Goal: Task Accomplishment & Management: Complete application form

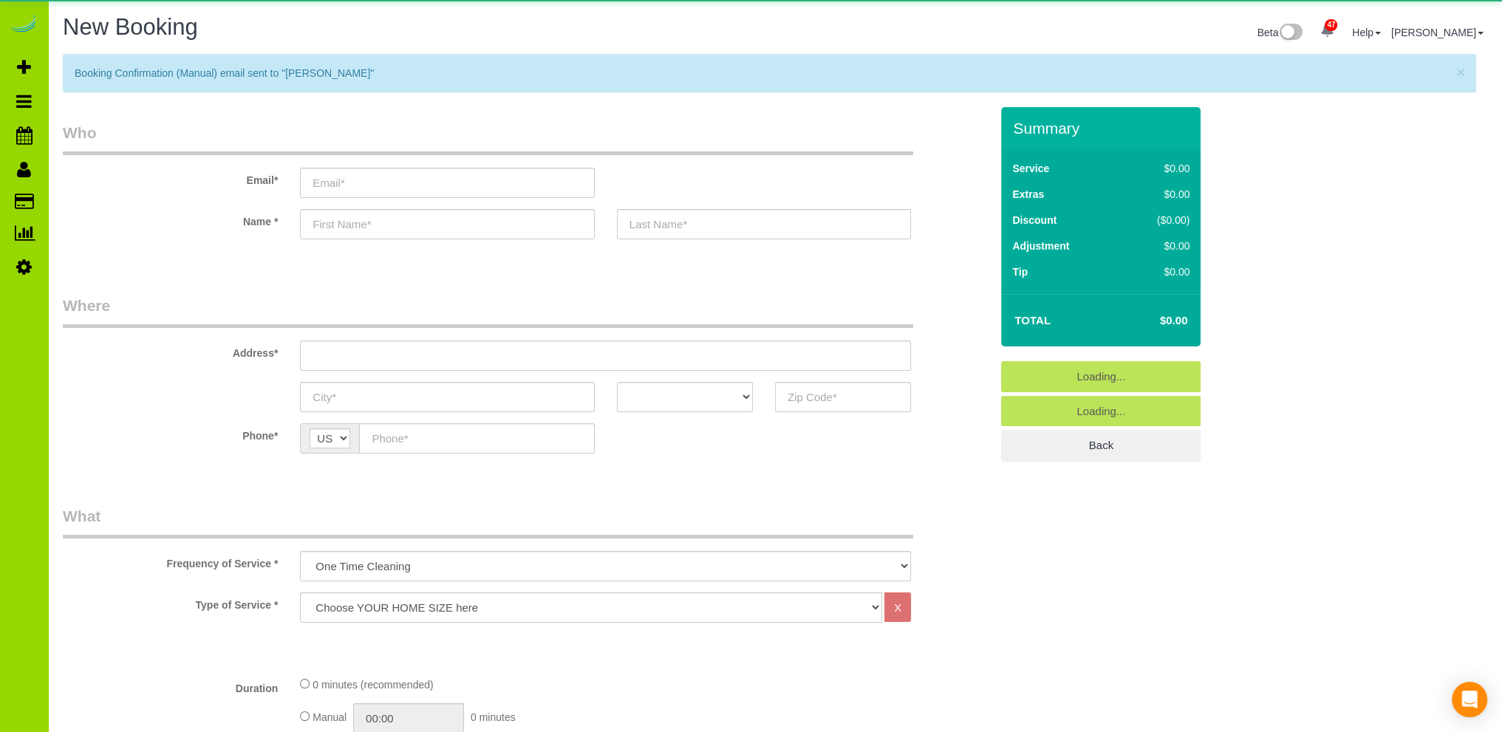
select select "object:1982"
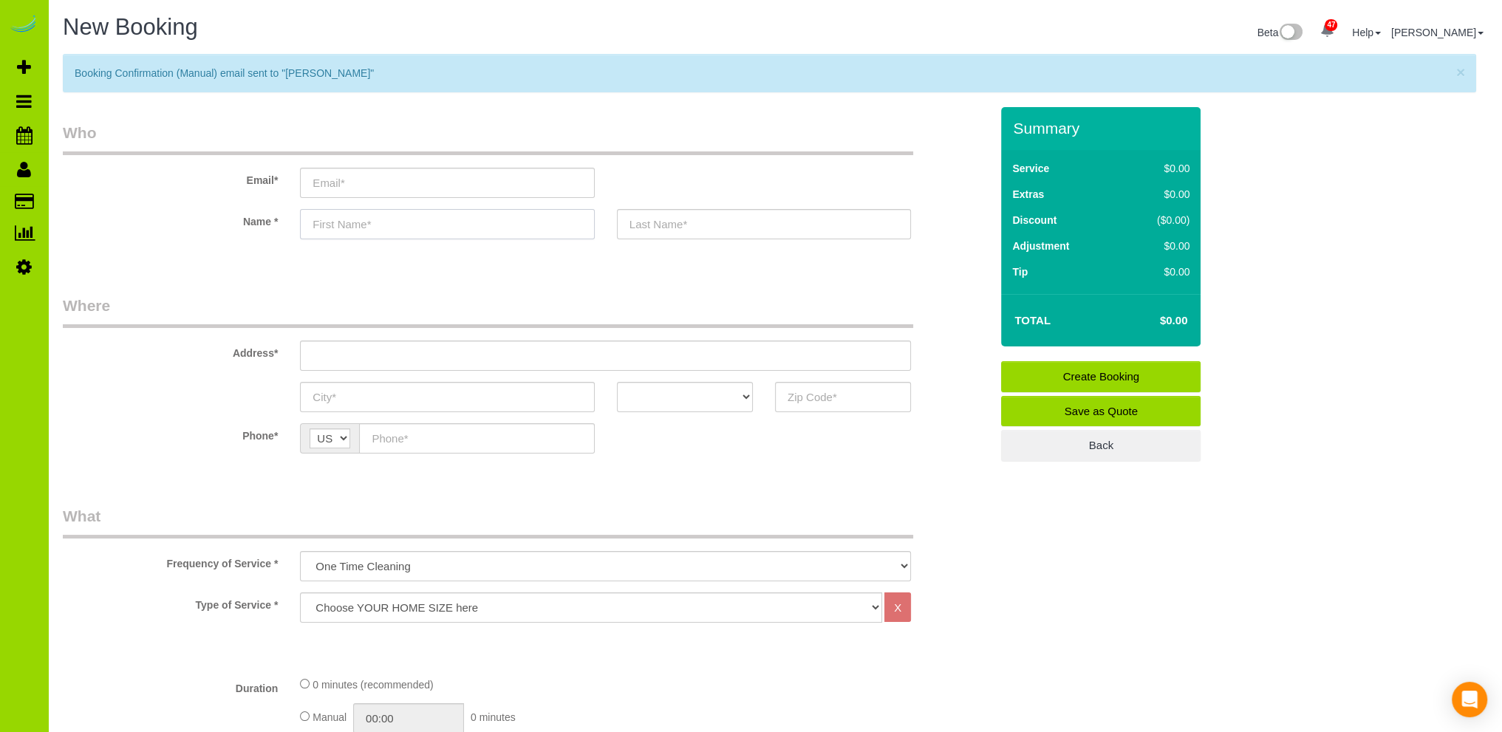
click at [355, 224] on input "text" at bounding box center [447, 224] width 294 height 30
type input "[PERSON_NAME]"
click at [654, 223] on input "text" at bounding box center [764, 224] width 294 height 30
type input "[PERSON_NAME]"
click at [443, 185] on input "email" at bounding box center [447, 183] width 294 height 30
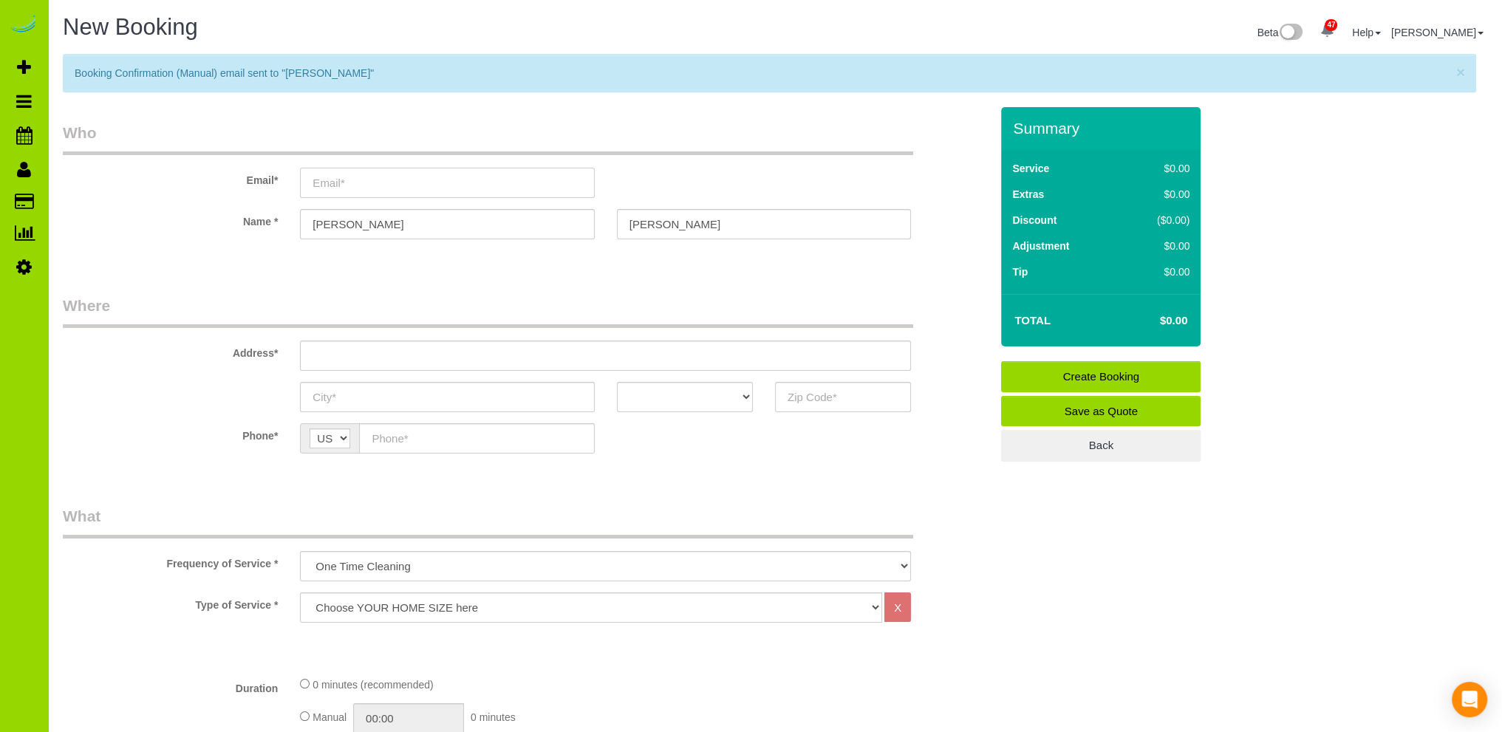
click at [332, 185] on input "email" at bounding box center [447, 183] width 294 height 30
paste input "[EMAIL_ADDRESS][DOMAIN_NAME]"
type input "[EMAIL_ADDRESS][DOMAIN_NAME]"
drag, startPoint x: 387, startPoint y: 363, endPoint x: 260, endPoint y: 360, distance: 127.1
click at [387, 362] on input "text" at bounding box center [605, 355] width 611 height 30
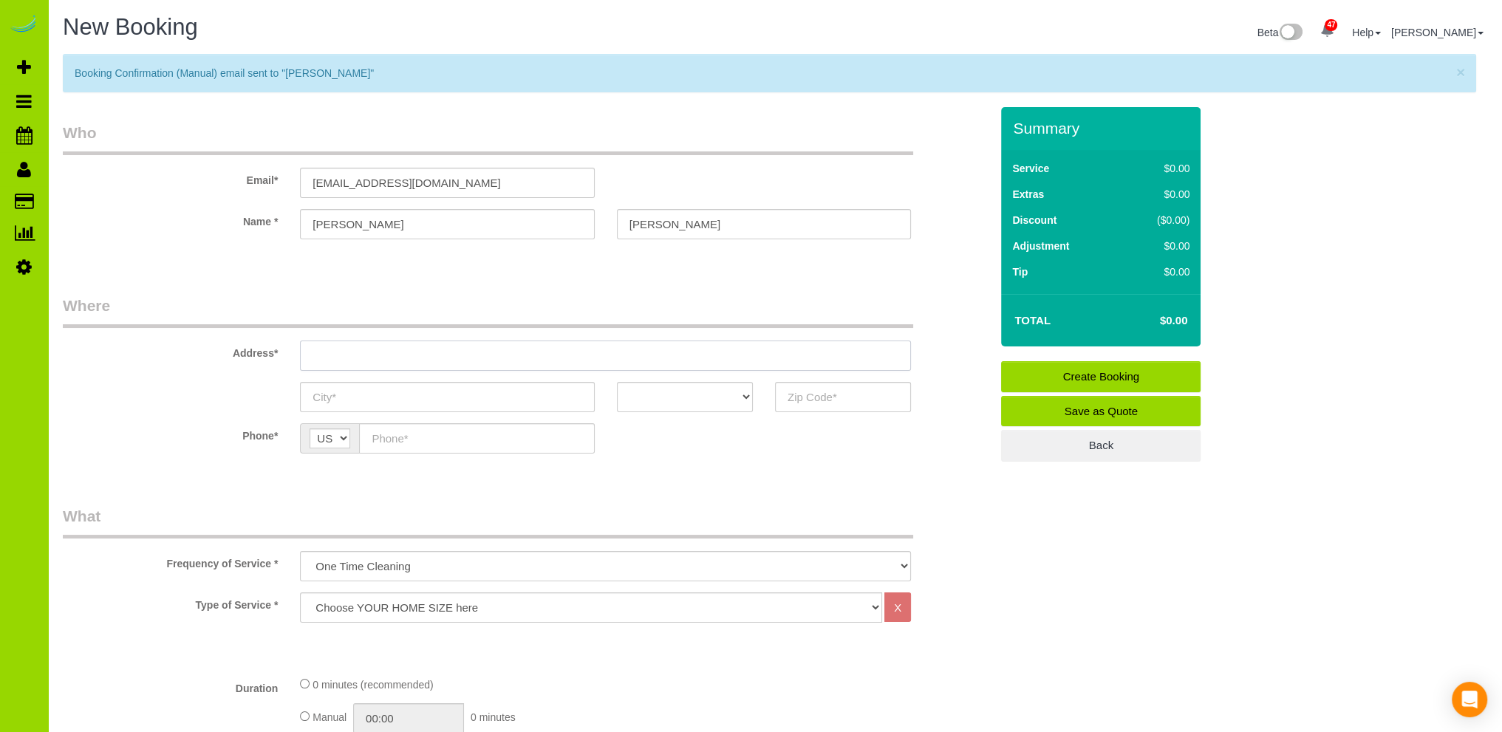
click at [322, 351] on input "text" at bounding box center [605, 355] width 611 height 30
paste input "[STREET_ADDRESS][PERSON_NAME]"
type input "[STREET_ADDRESS][PERSON_NAME]"
drag, startPoint x: 343, startPoint y: 396, endPoint x: 317, endPoint y: 383, distance: 29.7
click at [331, 389] on input "text" at bounding box center [447, 397] width 294 height 30
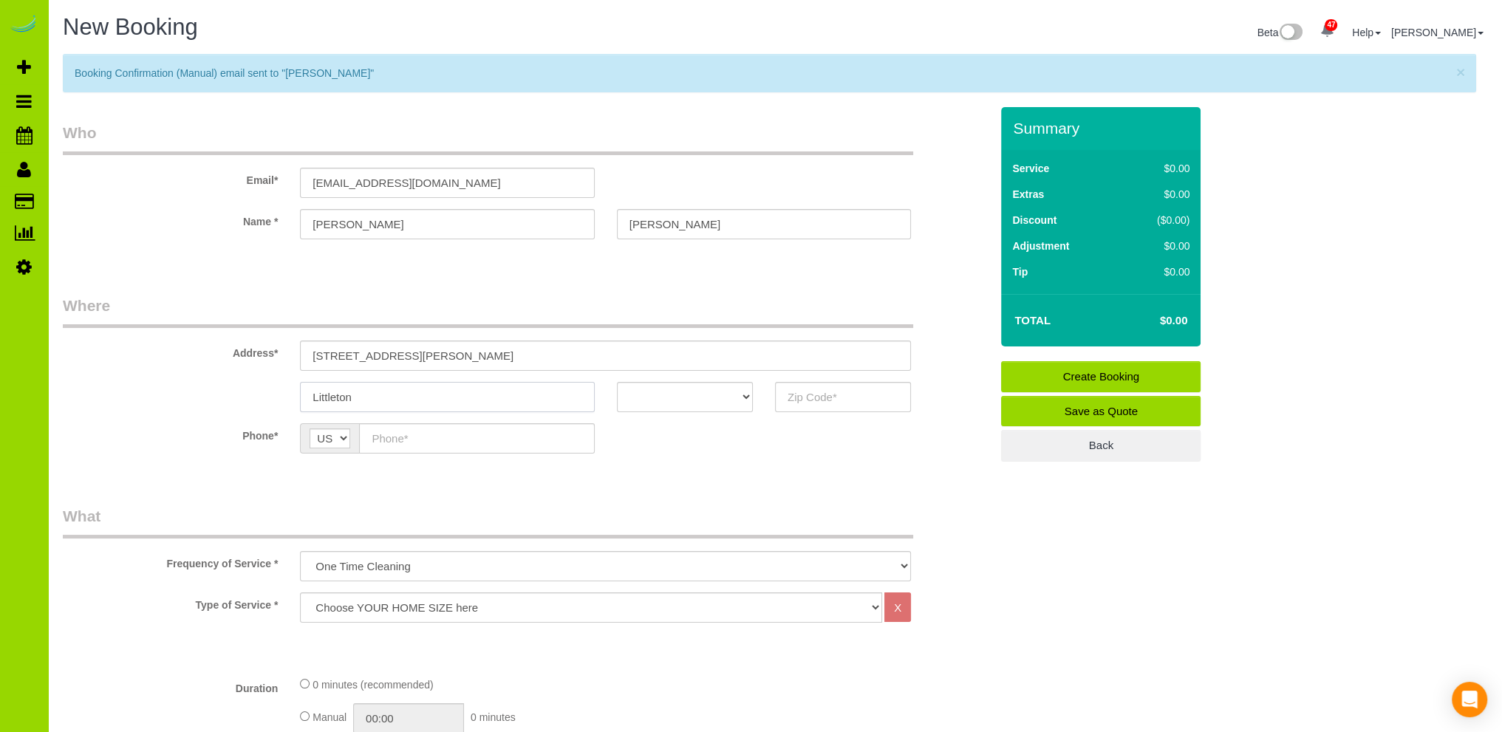
type input "Littleton"
click at [728, 392] on select "AK AL AR AZ CA CO CT DC DE [GEOGRAPHIC_DATA] [GEOGRAPHIC_DATA] HI IA ID IL IN K…" at bounding box center [685, 397] width 136 height 30
select select "CO"
click at [617, 382] on select "AK AL AR AZ CA CO CT DC DE [GEOGRAPHIC_DATA] [GEOGRAPHIC_DATA] HI IA ID IL IN K…" at bounding box center [685, 397] width 136 height 30
click at [832, 400] on input "text" at bounding box center [843, 397] width 136 height 30
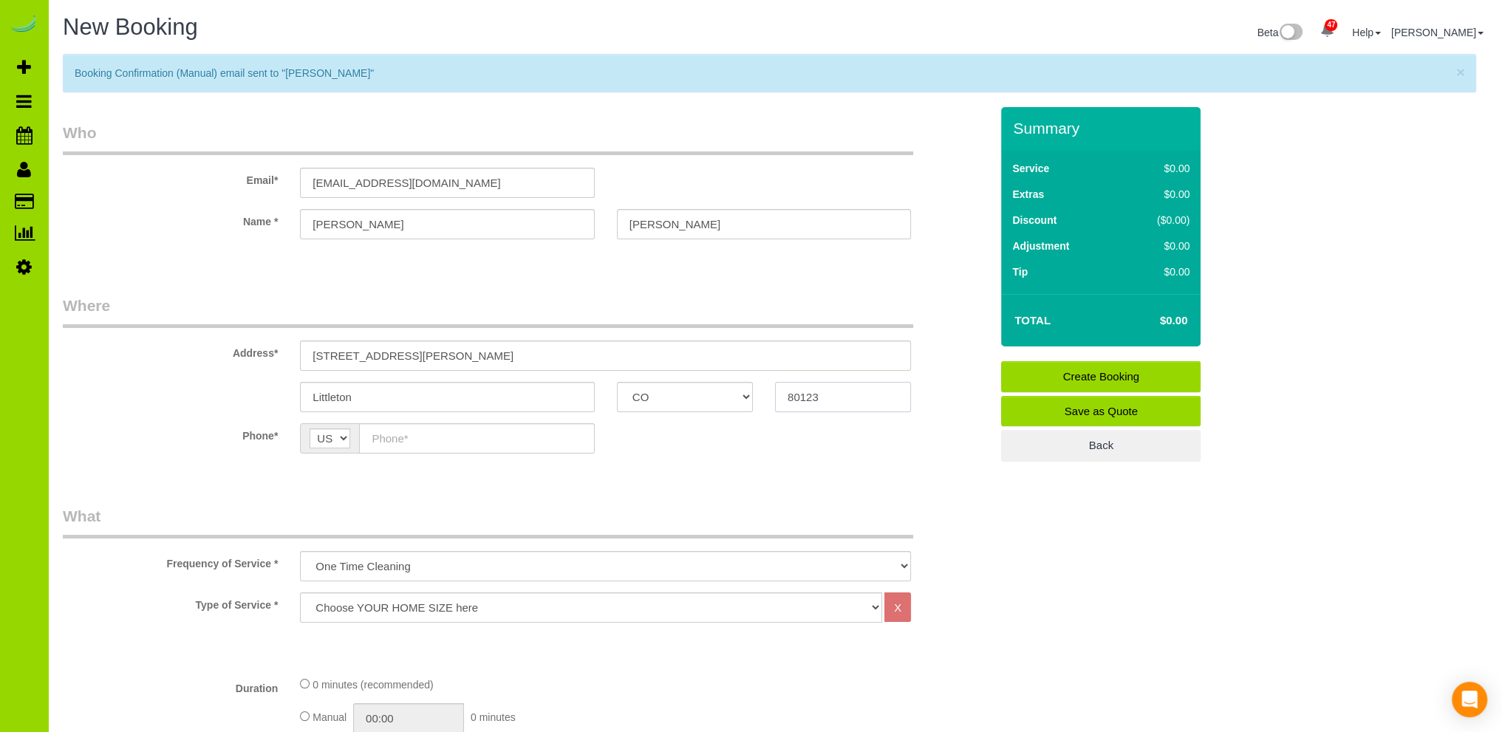
type input "80123"
click at [388, 436] on input "text" at bounding box center [476, 438] width 235 height 30
click at [404, 429] on input "text" at bounding box center [476, 438] width 235 height 30
paste input "[PHONE_NUMBER]"
type input "[PHONE_NUMBER]"
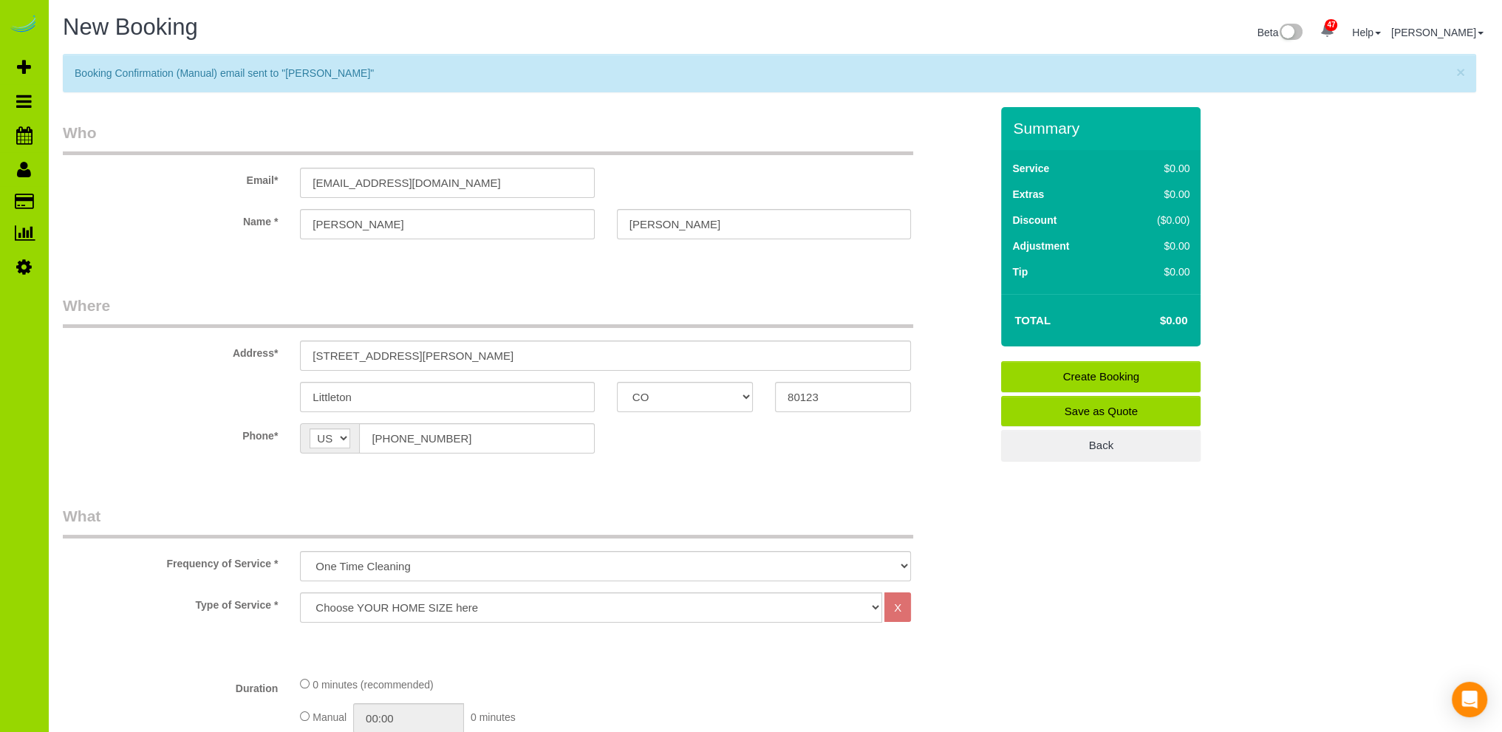
click at [645, 463] on fieldset "Where Address* [STREET_ADDRESS][PERSON_NAME] [GEOGRAPHIC_DATA] AK AL AR AZ CA C…" at bounding box center [526, 385] width 927 height 181
click at [1460, 74] on span "×" at bounding box center [1460, 72] width 9 height 17
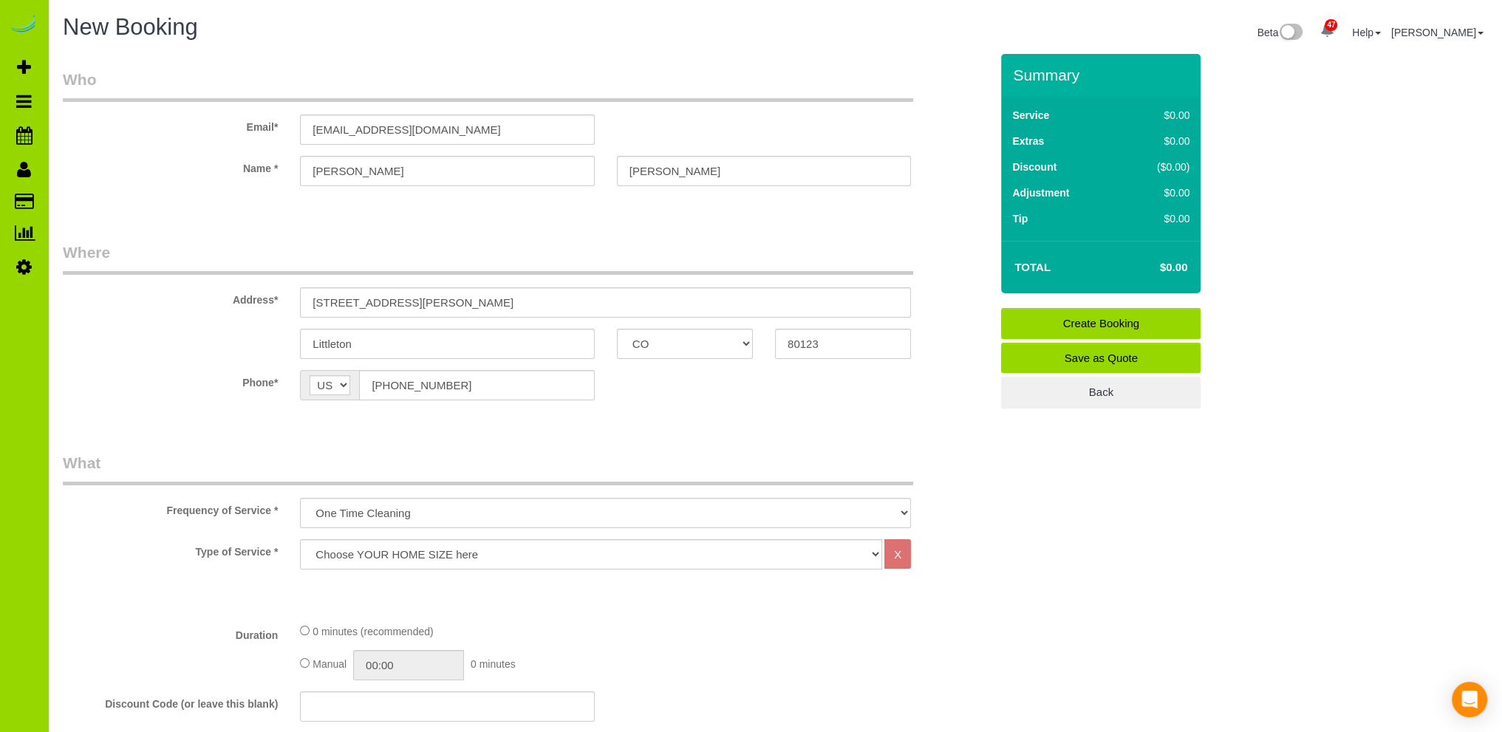
scroll to position [148, 0]
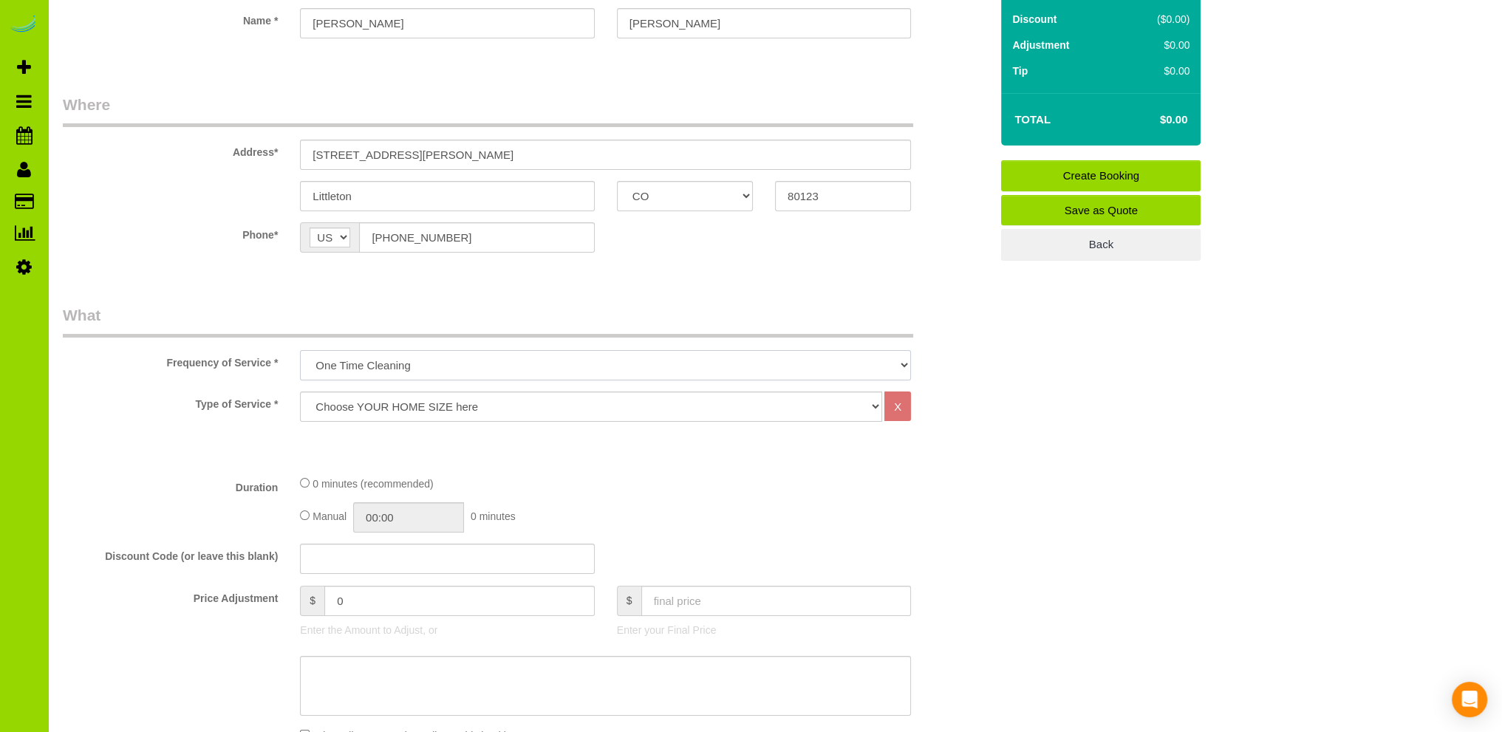
click at [343, 365] on select "One Time Cleaning Weekly Cleaning Biweekly Cleaning Monthly Cleaning" at bounding box center [605, 365] width 611 height 30
click at [300, 350] on select "One Time Cleaning Weekly Cleaning Biweekly Cleaning Monthly Cleaning" at bounding box center [605, 365] width 611 height 30
click at [870, 403] on select "Choose YOUR HOME SIZE here Hourly Cleaning 1 - 999 square feet 1,000 - 1,299 sq…" at bounding box center [591, 406] width 582 height 30
click at [300, 391] on select "Choose YOUR HOME SIZE here Hourly Cleaning 1 - 999 square feet 1,000 - 1,299 sq…" at bounding box center [591, 406] width 582 height 30
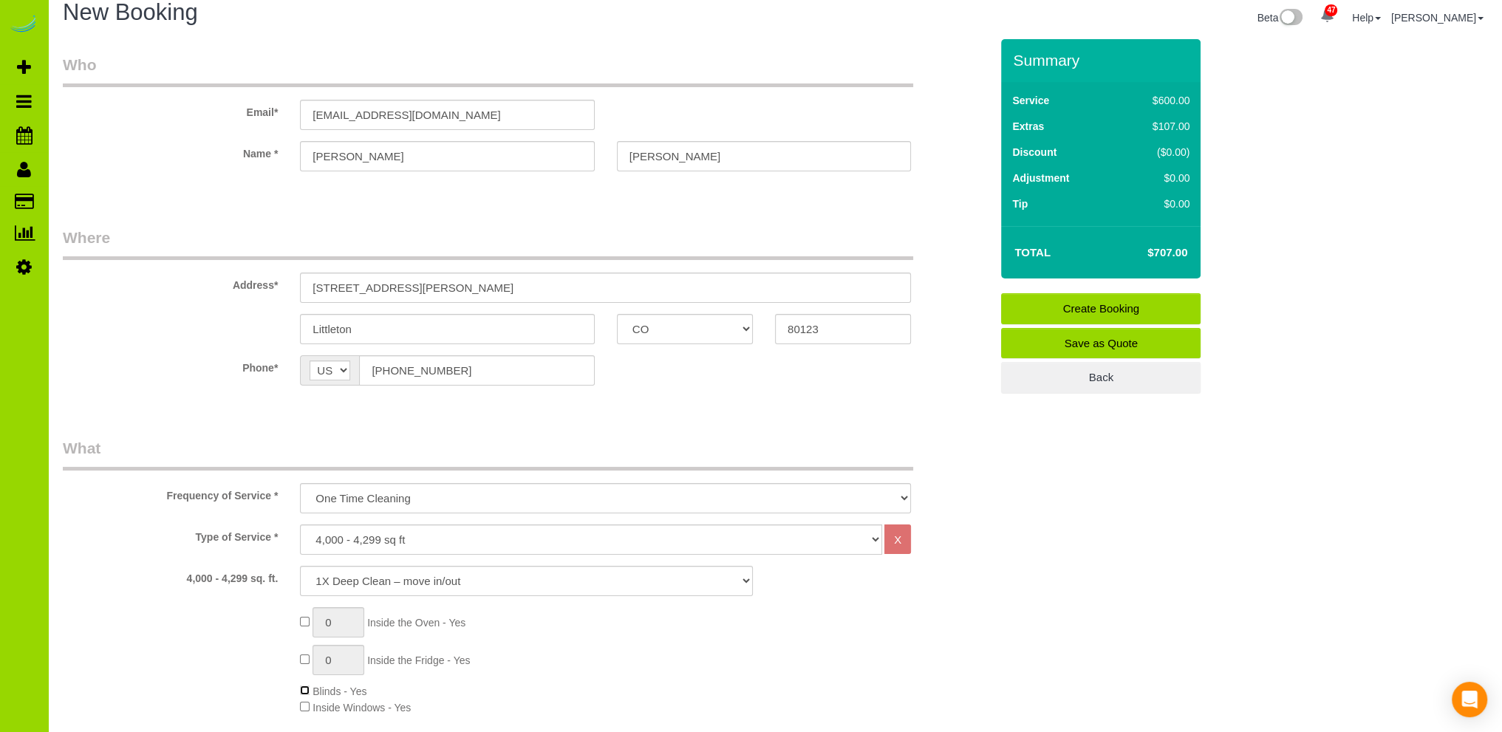
scroll to position [0, 0]
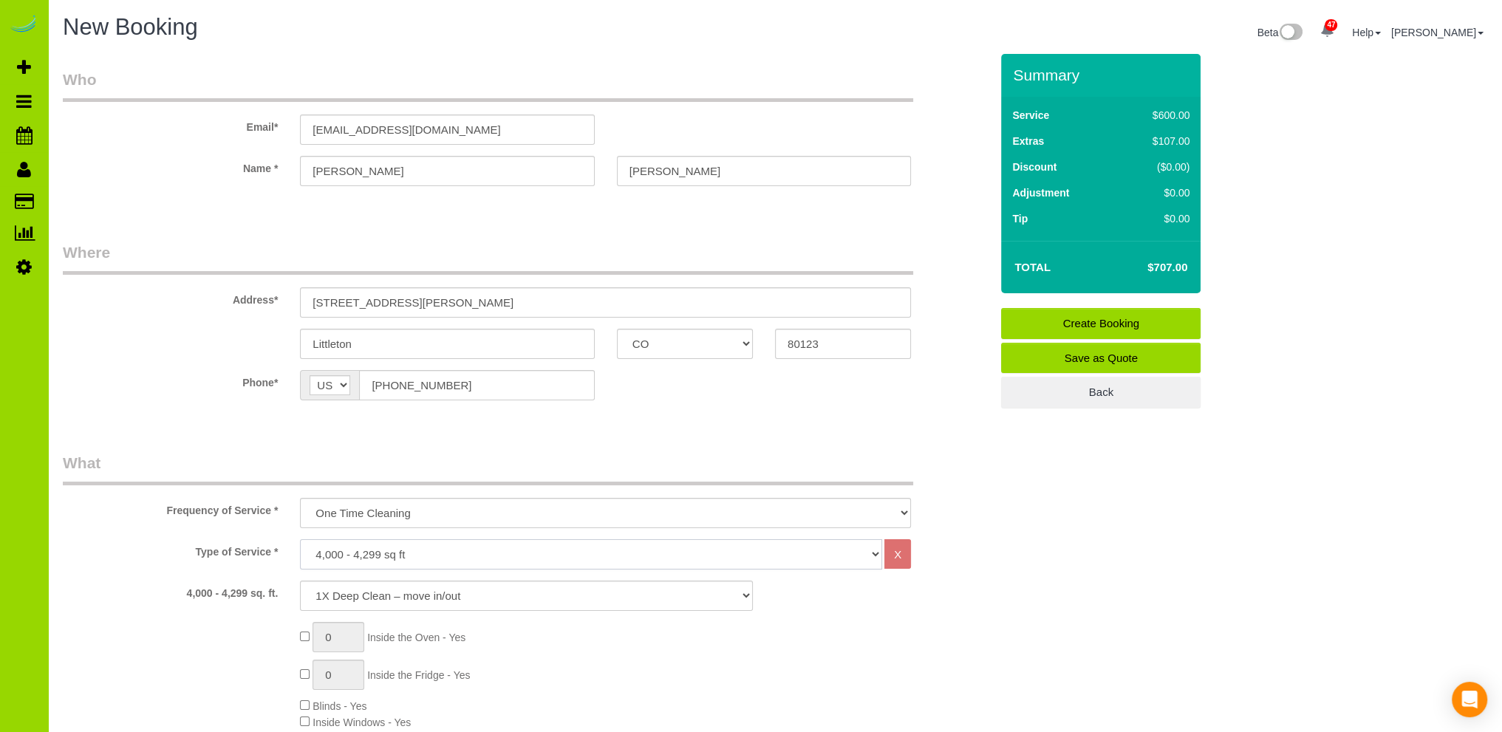
click at [415, 554] on select "Choose YOUR HOME SIZE here Hourly Cleaning 1 - 999 square feet 1,000 - 1,299 sq…" at bounding box center [591, 554] width 582 height 30
select select "42"
click at [300, 539] on select "Choose YOUR HOME SIZE here Hourly Cleaning 1 - 999 square feet 1,000 - 1,299 sq…" at bounding box center [591, 554] width 582 height 30
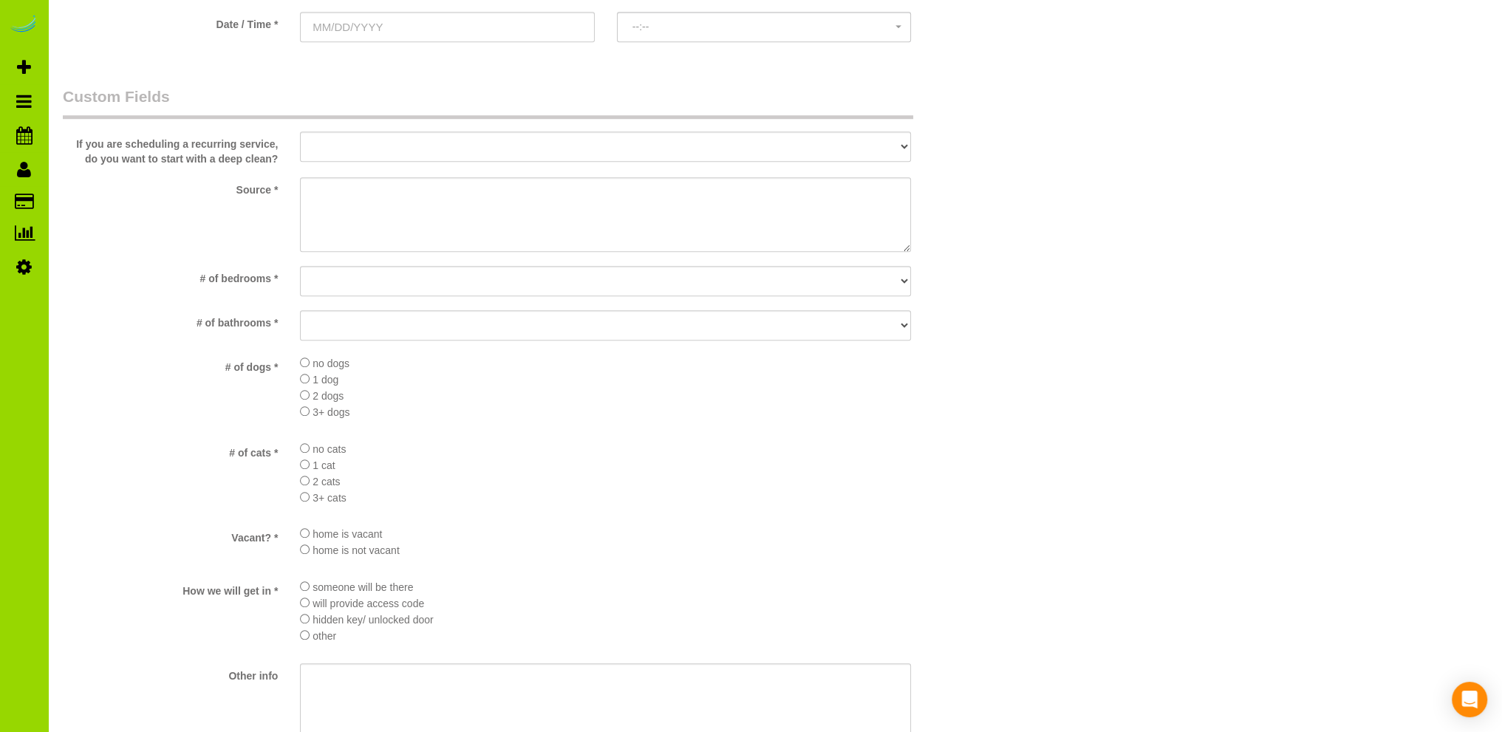
scroll to position [1477, 0]
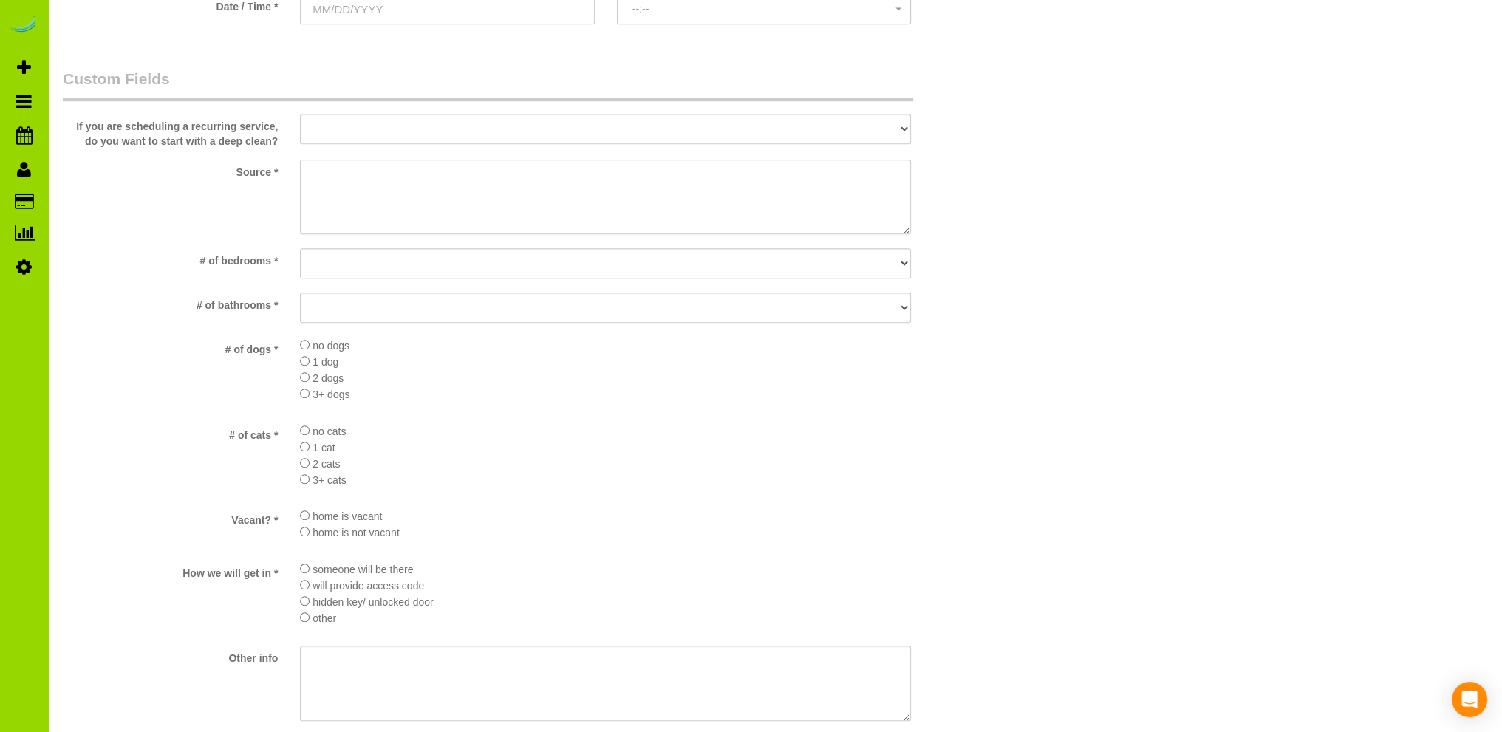
click at [387, 188] on textarea at bounding box center [605, 197] width 611 height 75
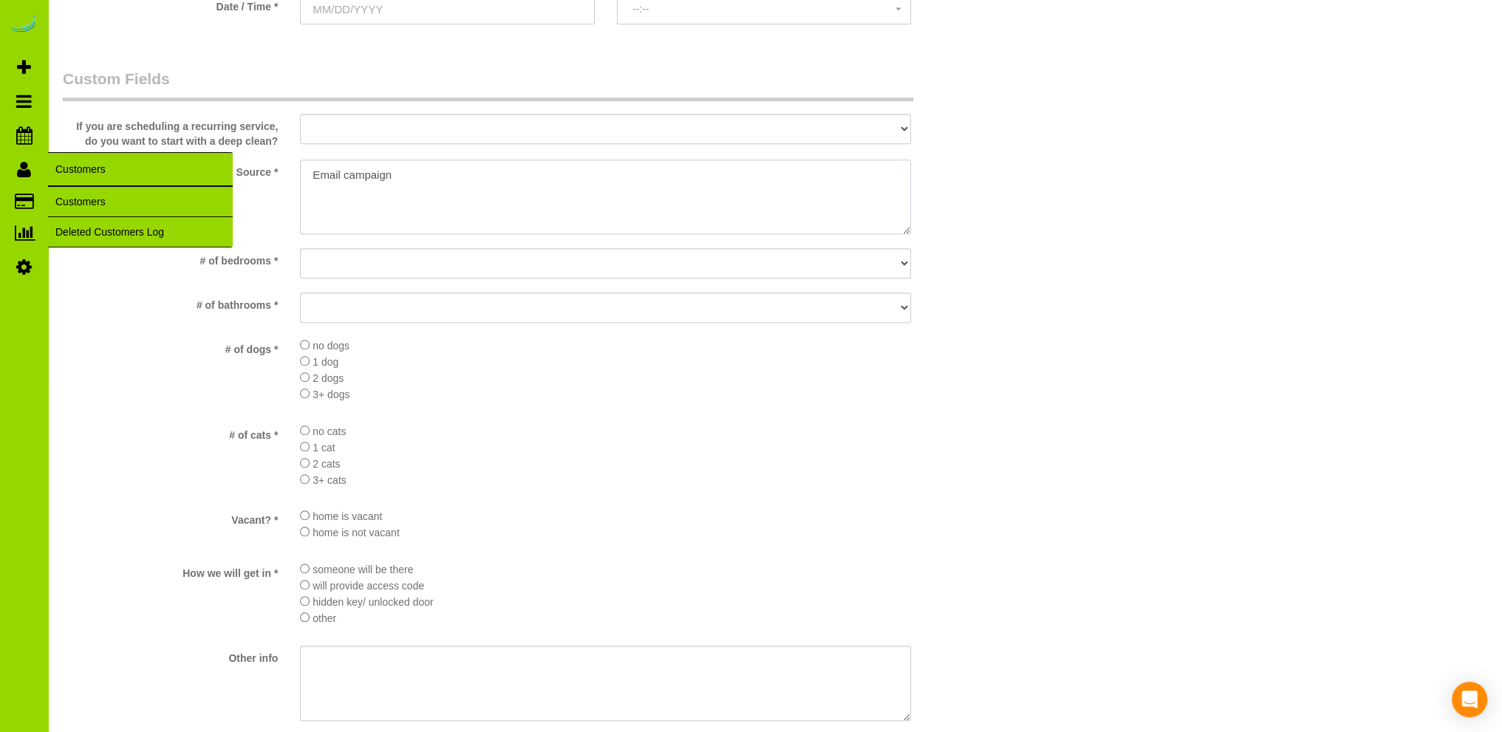
type textarea "Email campaign"
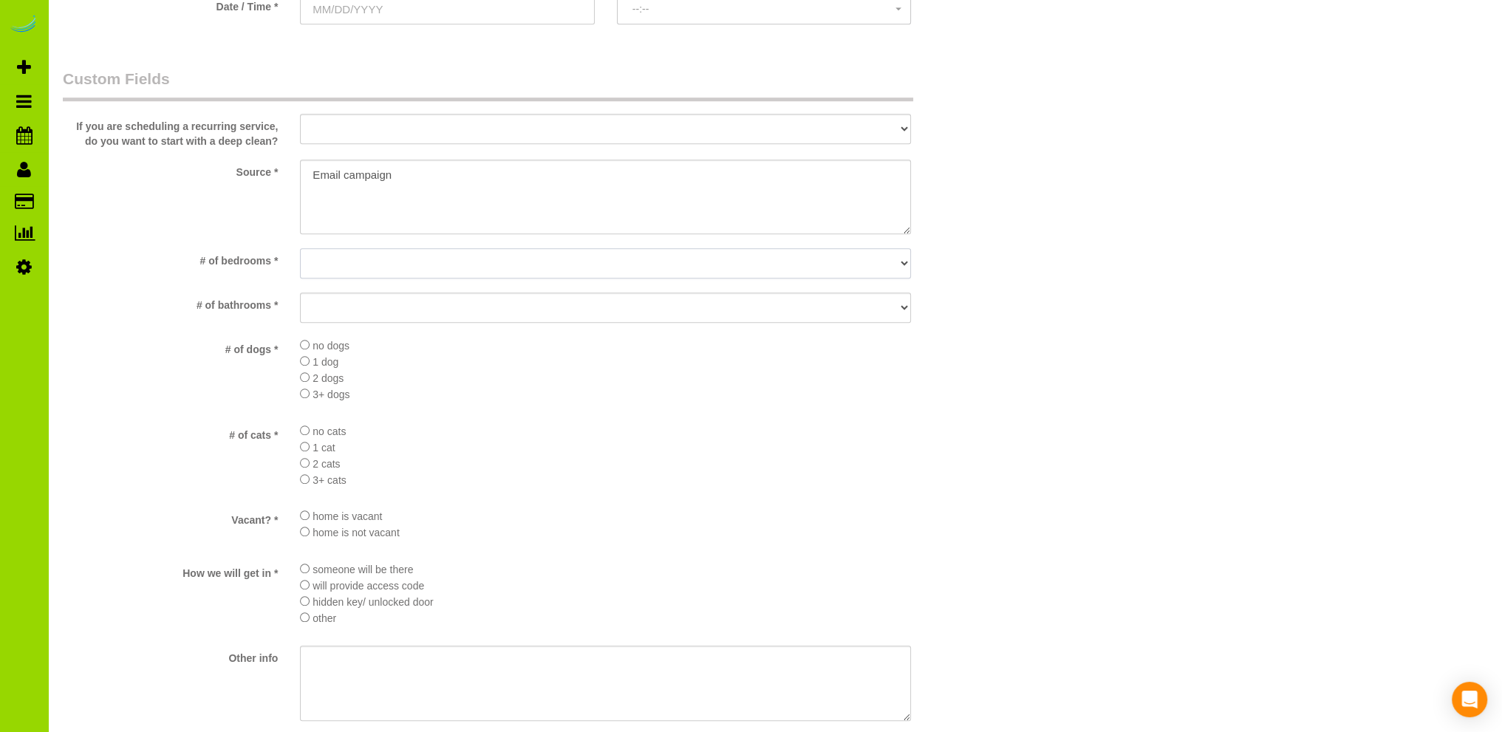
click at [333, 260] on select "No bedrooms 1 bedroom 2 bedrooms 3 bedrooms 4 bedrooms 5 bedrooms 6 bedrooms 7 …" at bounding box center [605, 263] width 611 height 30
click at [300, 249] on select "No bedrooms 1 bedroom 2 bedrooms 3 bedrooms 4 bedrooms 5 bedrooms 6 bedrooms 7 …" at bounding box center [605, 263] width 611 height 30
click at [357, 245] on sui-booking-custom-fields "If you are scheduling a recurring service, do you want to start with a deep cle…" at bounding box center [526, 440] width 927 height 745
click at [357, 256] on select "No bedrooms 1 bedroom 2 bedrooms 3 bedrooms 4 bedrooms 5 bedrooms 6 bedrooms 7 …" at bounding box center [605, 263] width 611 height 30
select select "number:7"
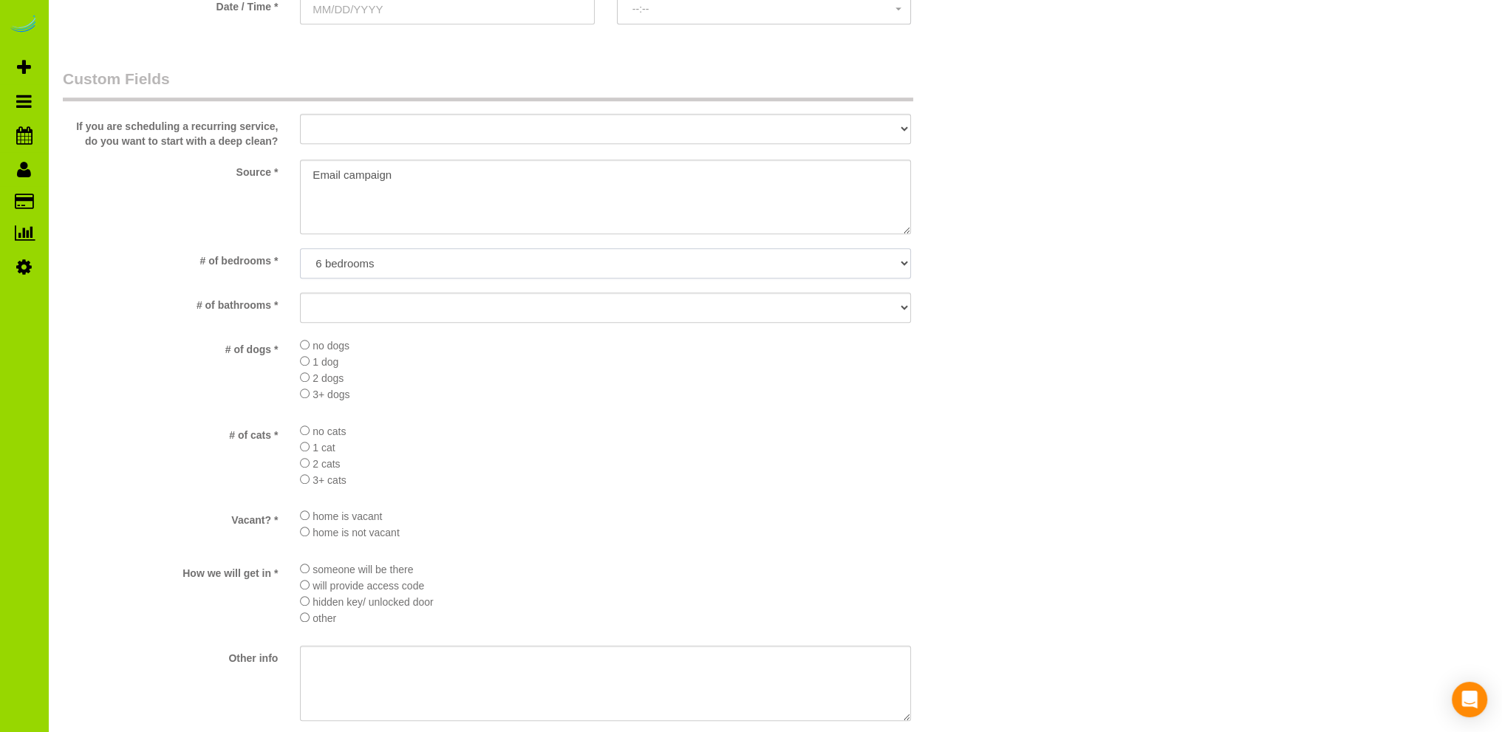
click at [300, 249] on select "No bedrooms 1 bedroom 2 bedrooms 3 bedrooms 4 bedrooms 5 bedrooms 6 bedrooms 7 …" at bounding box center [605, 263] width 611 height 30
click at [363, 301] on select "No bathrooms 1 bathrooms 1.5 bathrooms 2 bathrooms 2.5 bathrooms 3 bathrooms 3.…" at bounding box center [605, 307] width 611 height 30
select select "number:19"
click at [300, 293] on select "No bathrooms 1 bathrooms 1.5 bathrooms 2 bathrooms 2.5 bathrooms 3 bathrooms 3.…" at bounding box center [605, 307] width 611 height 30
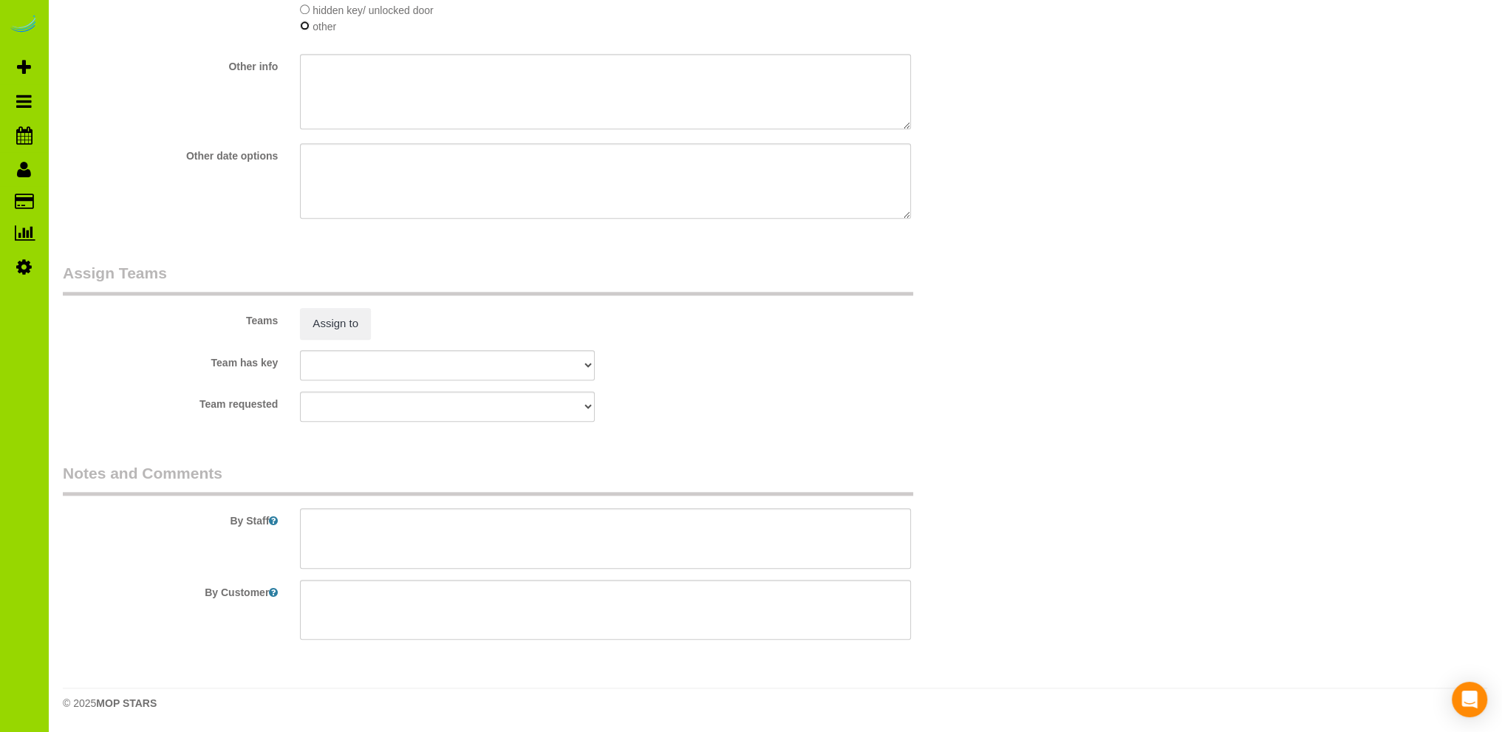
scroll to position [2074, 0]
drag, startPoint x: 346, startPoint y: 526, endPoint x: 340, endPoint y: 511, distance: 15.9
click at [346, 525] on textarea at bounding box center [605, 538] width 611 height 61
type textarea "Vacant?"
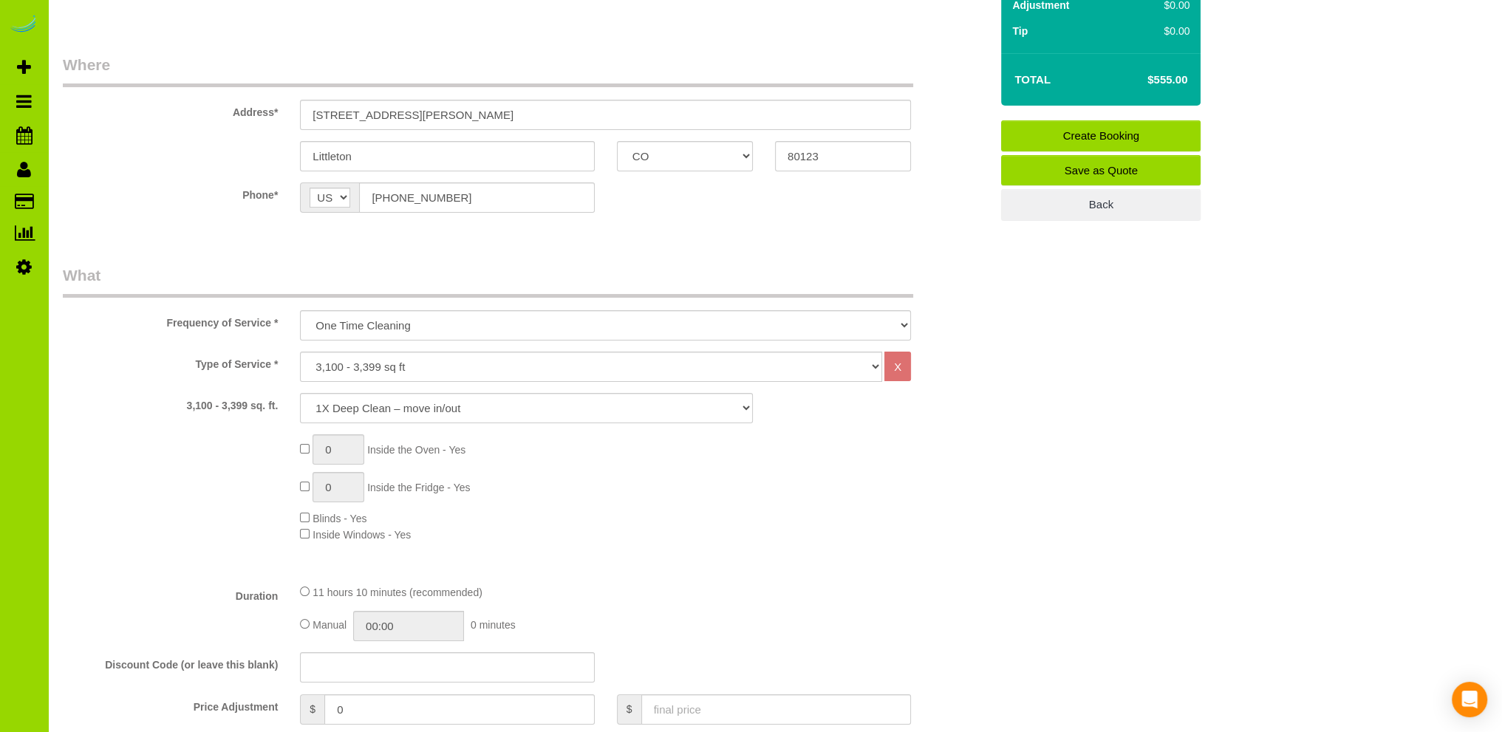
scroll to position [6, 0]
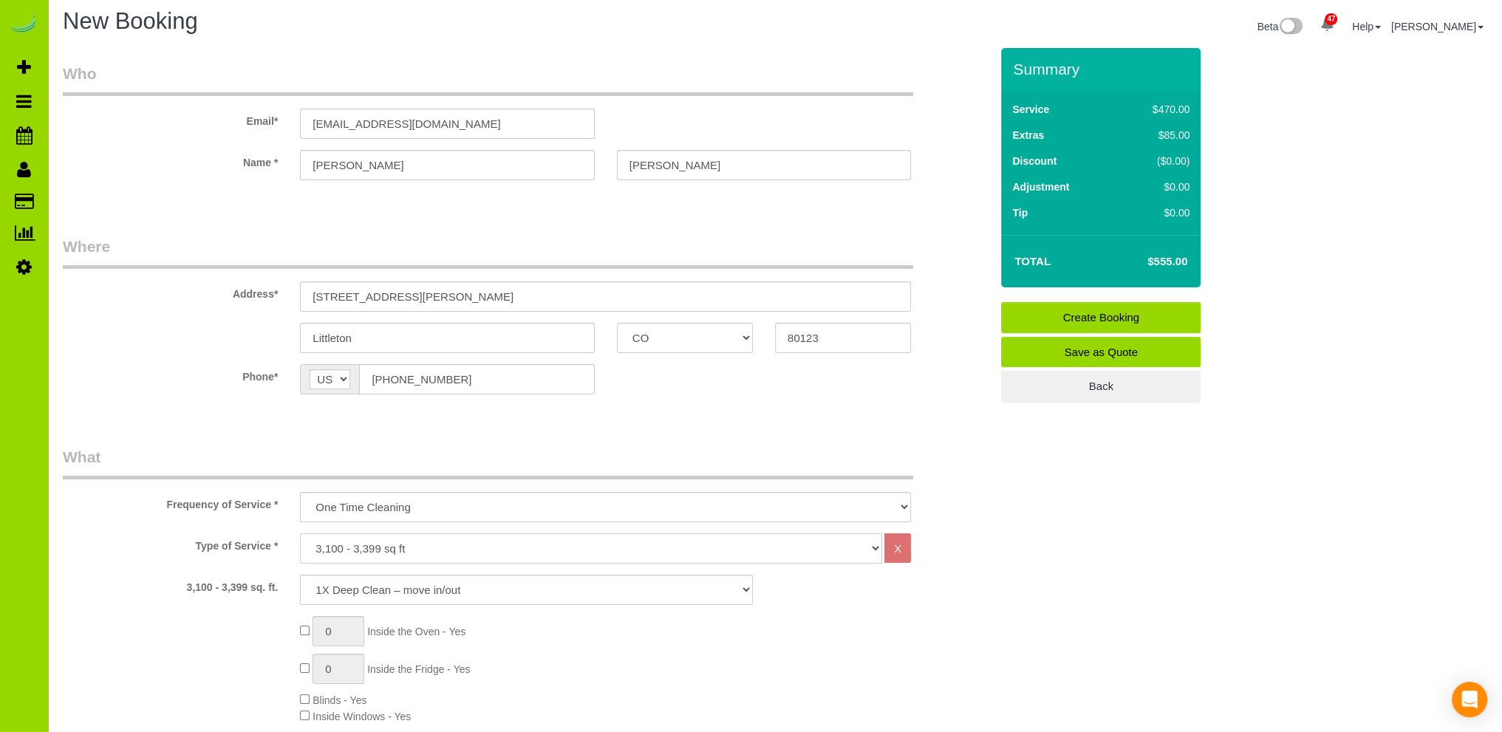
click at [438, 540] on select "Choose YOUR HOME SIZE here Hourly Cleaning 1 - 999 square feet 1,000 - 1,299 sq…" at bounding box center [591, 548] width 582 height 30
select select "45"
click at [300, 533] on select "Choose YOUR HOME SIZE here Hourly Cleaning 1 - 999 square feet 1,000 - 1,299 sq…" at bounding box center [591, 548] width 582 height 30
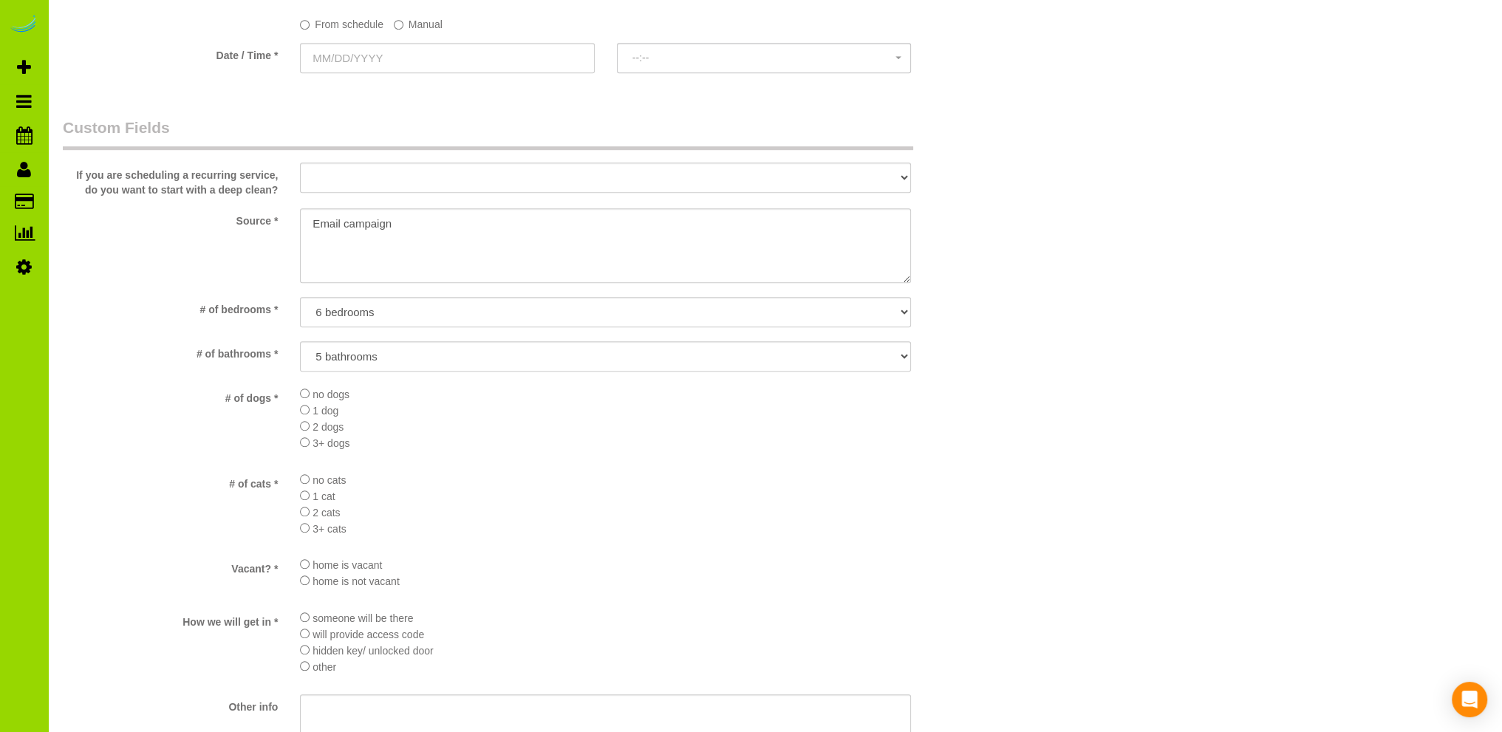
scroll to position [1483, 0]
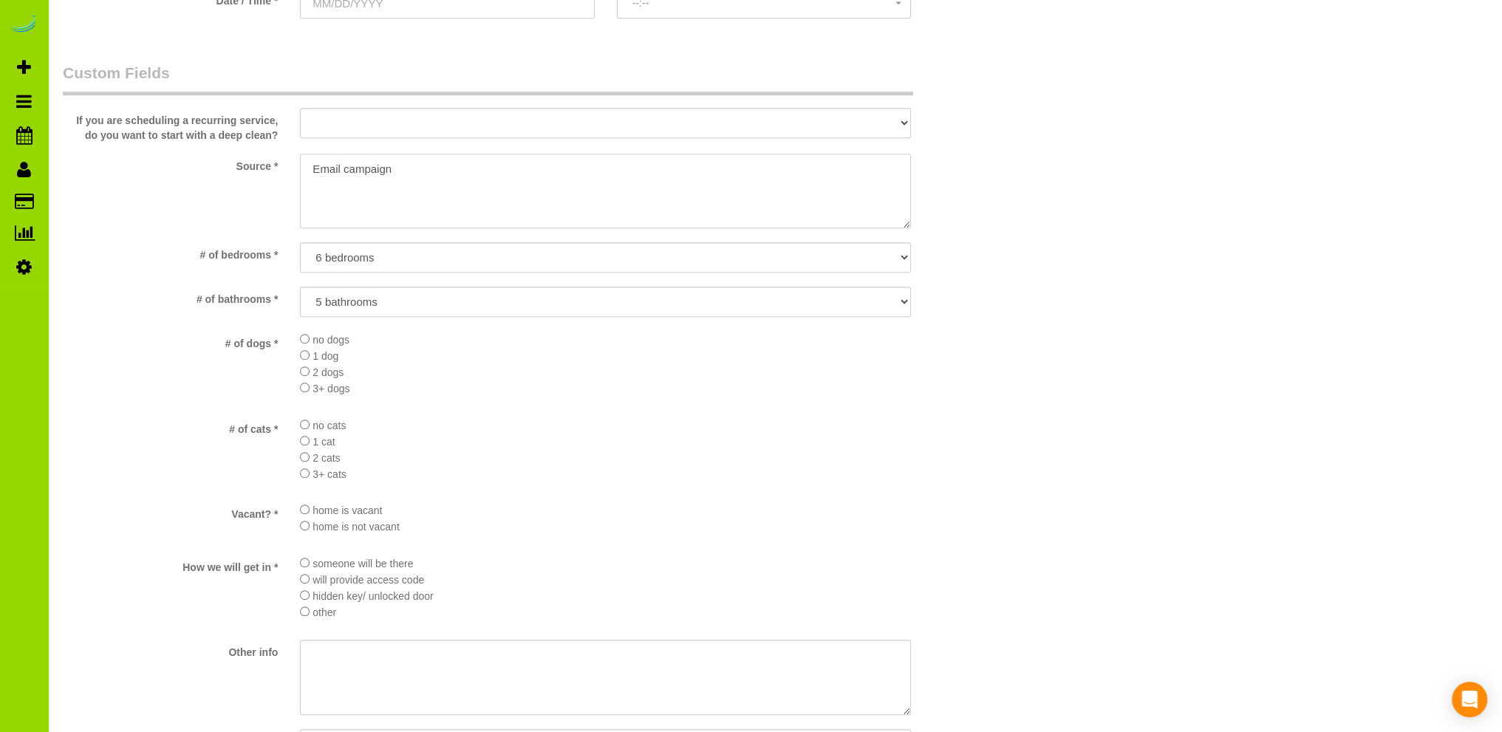
click at [415, 162] on textarea at bounding box center [605, 191] width 611 height 75
type textarea "Email campaign Realtor15"
click at [682, 405] on div at bounding box center [605, 404] width 611 height 3
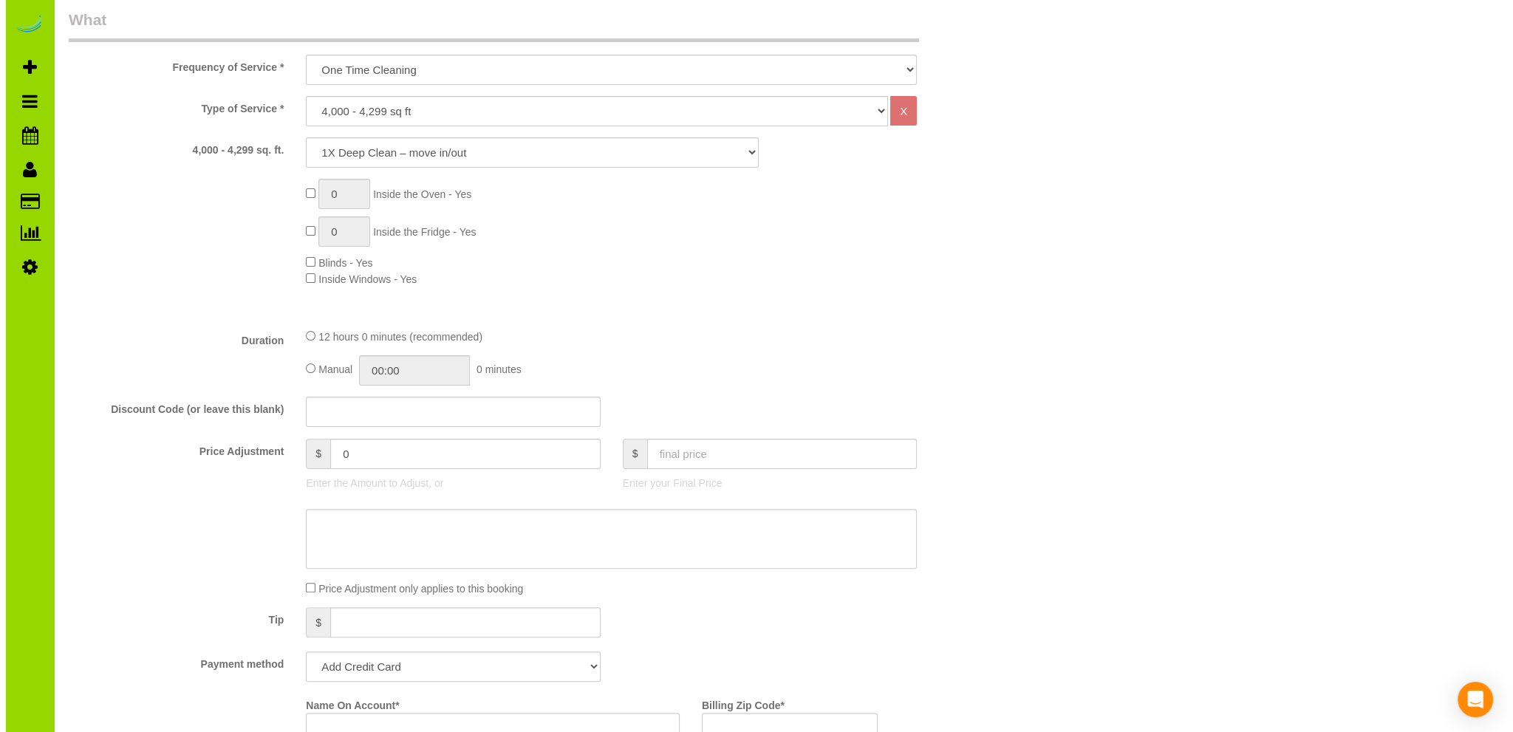
scroll to position [0, 0]
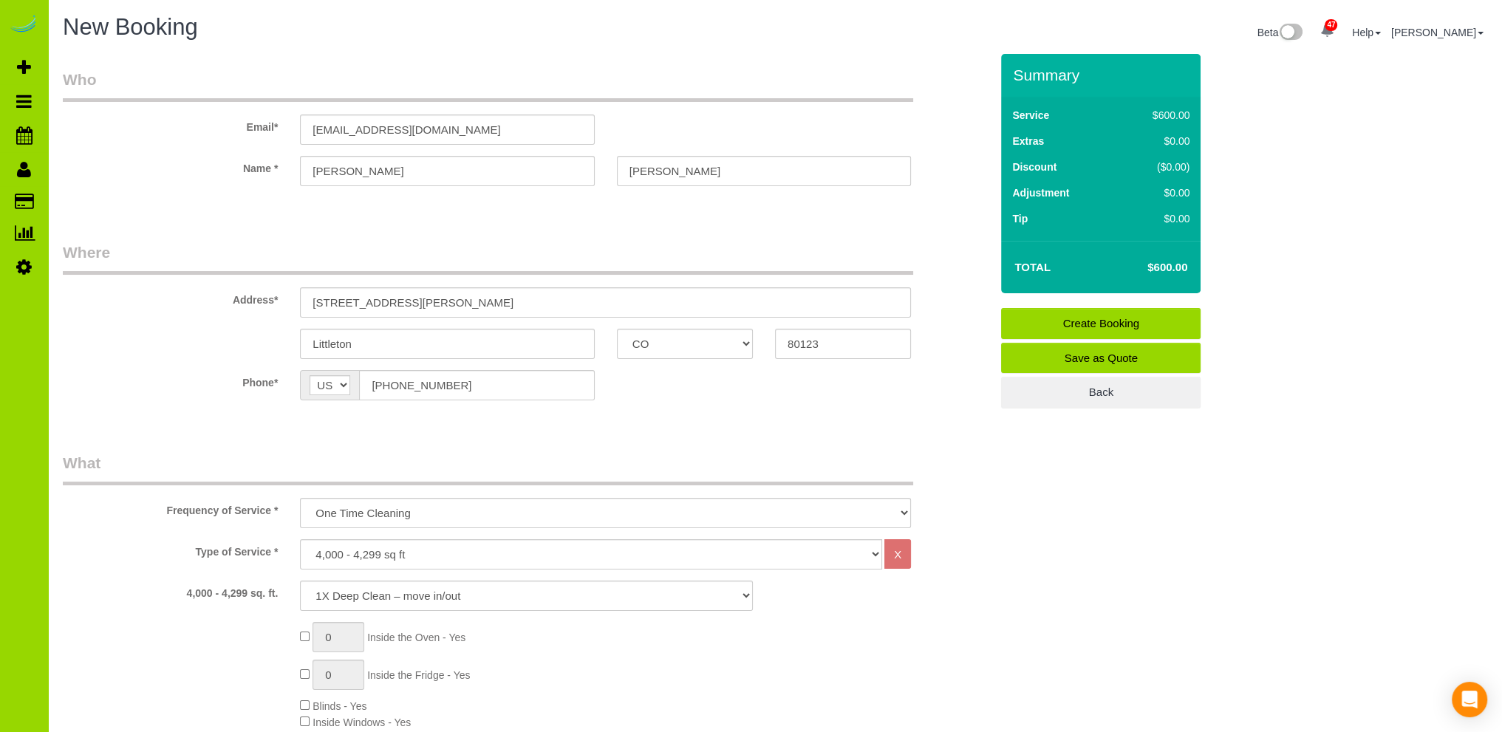
click at [1055, 351] on link "Save as Quote" at bounding box center [1100, 358] width 199 height 31
